Goal: Task Accomplishment & Management: Use online tool/utility

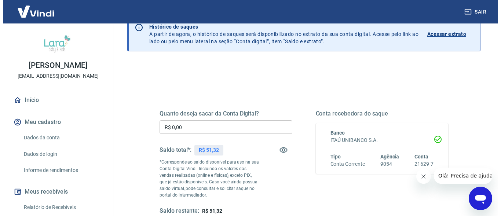
scroll to position [75, 0]
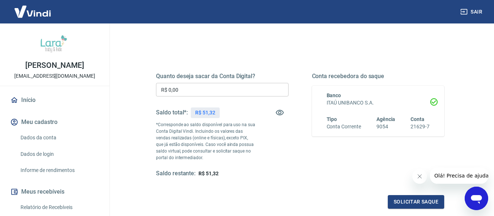
click at [195, 89] on input "R$ 0,00" at bounding box center [222, 90] width 133 height 14
type input "R$ 51,32"
click at [406, 202] on button "Solicitar saque" at bounding box center [416, 202] width 56 height 14
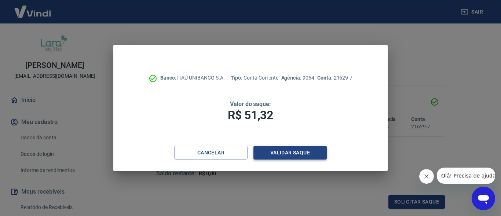
click at [287, 152] on button "Validar saque" at bounding box center [289, 153] width 73 height 14
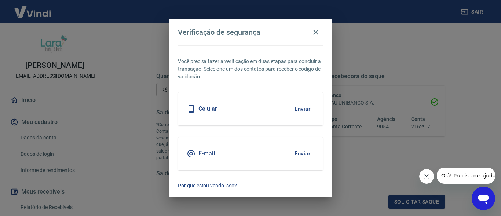
click at [301, 154] on button "Enviar" at bounding box center [302, 153] width 24 height 15
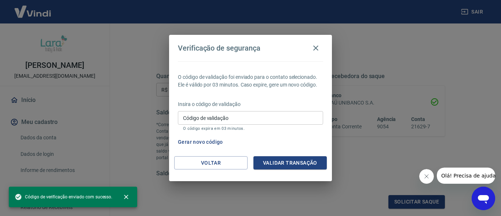
click at [229, 119] on input "Código de validação" at bounding box center [250, 118] width 145 height 14
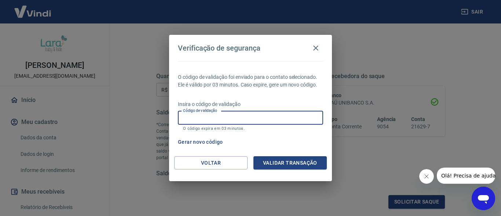
click at [215, 117] on input "Código de validação" at bounding box center [250, 118] width 145 height 14
paste input "896166"
type input "896166"
click at [277, 164] on button "Validar transação" at bounding box center [289, 163] width 73 height 14
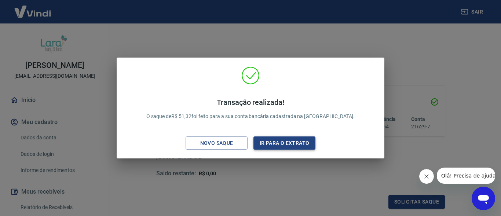
click at [272, 143] on button "Ir para o extrato" at bounding box center [284, 143] width 62 height 14
